Goal: Information Seeking & Learning: Learn about a topic

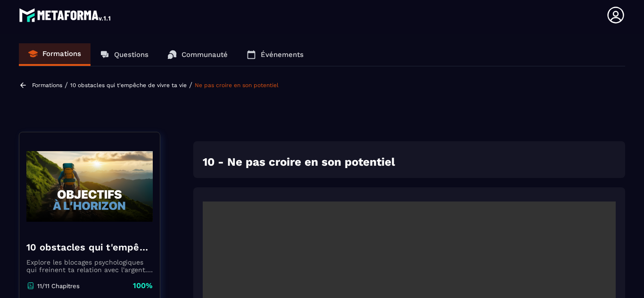
click at [49, 83] on p "Formations" at bounding box center [47, 85] width 30 height 7
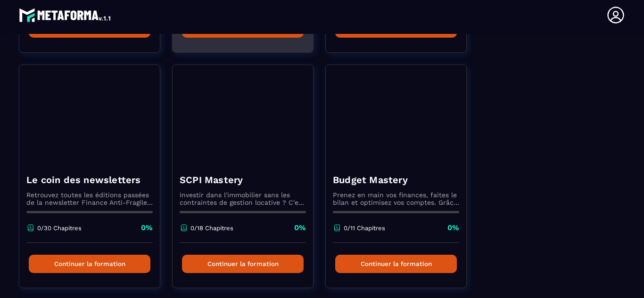
scroll to position [100, 0]
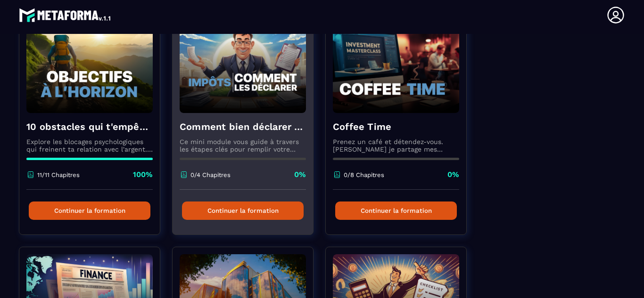
click at [209, 208] on button "Continuer la formation" at bounding box center [243, 211] width 122 height 18
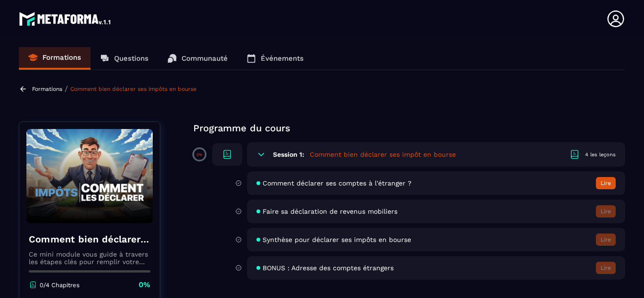
click at [600, 182] on button "Lire" at bounding box center [606, 183] width 20 height 12
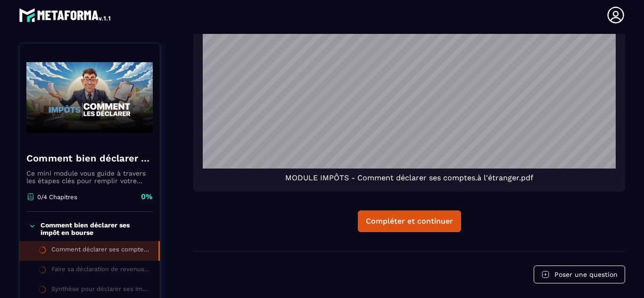
scroll to position [872, 0]
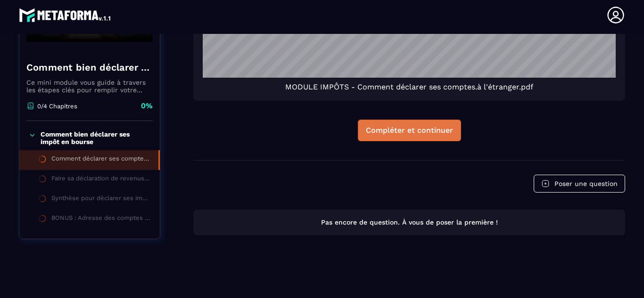
click at [406, 132] on div "Compléter et continuer" at bounding box center [409, 130] width 87 height 9
